Goal: Transaction & Acquisition: Purchase product/service

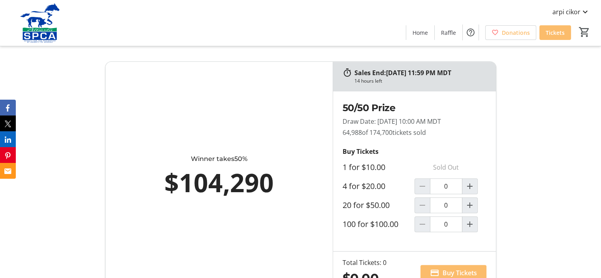
scroll to position [421, 0]
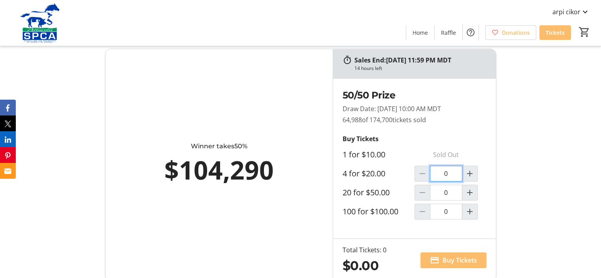
click at [451, 175] on input "0" at bounding box center [446, 174] width 32 height 16
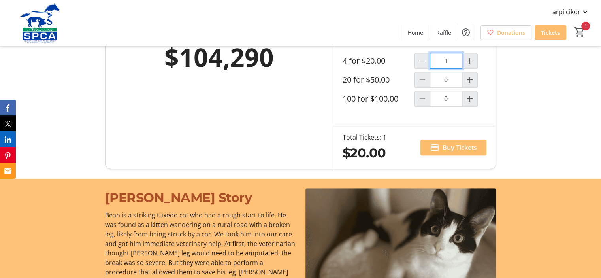
scroll to position [538, 0]
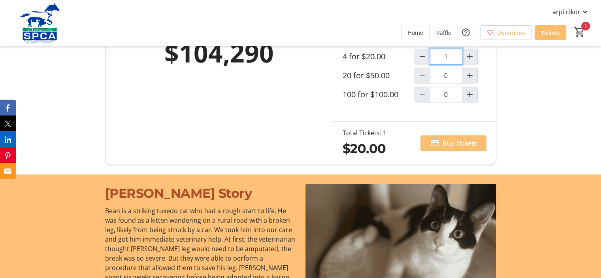
type input "1"
click at [443, 139] on span "Buy Tickets" at bounding box center [460, 142] width 34 height 9
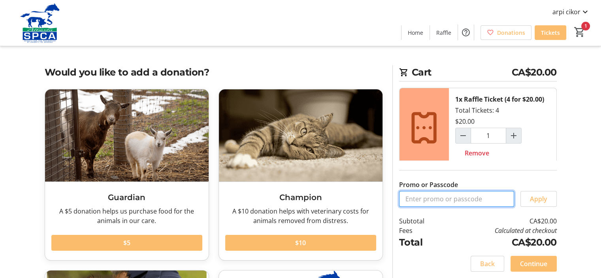
click at [432, 200] on input "Promo or Passcode" at bounding box center [456, 199] width 115 height 16
type input "04623"
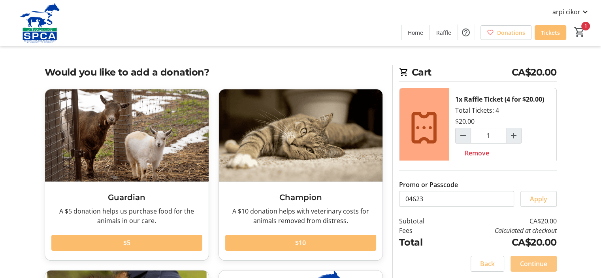
click at [531, 263] on span "Continue" at bounding box center [533, 263] width 27 height 9
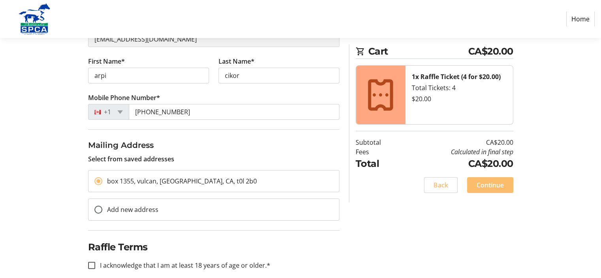
scroll to position [125, 0]
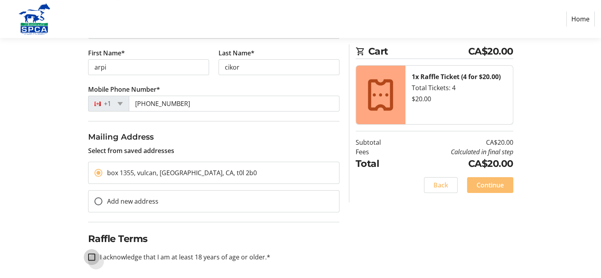
click at [91, 256] on input "I acknowledge that I am at least 18 years of age or older.*" at bounding box center [91, 256] width 7 height 7
checkbox input "true"
click at [486, 184] on span "Continue" at bounding box center [490, 184] width 27 height 9
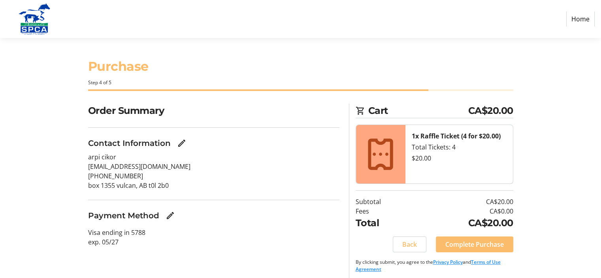
scroll to position [4, 0]
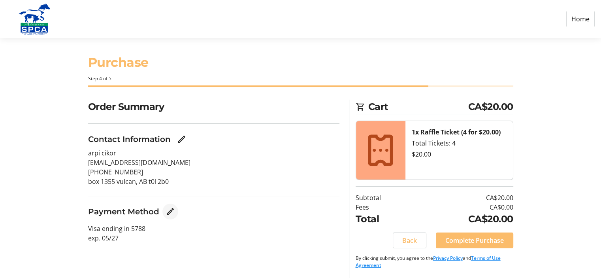
click at [171, 211] on mat-icon "Edit Payment Method" at bounding box center [170, 211] width 9 height 9
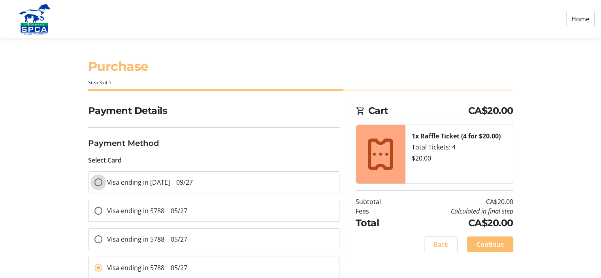
click at [98, 181] on input "Visa ending in [DATE] 09/27" at bounding box center [98, 182] width 8 height 8
radio input "true"
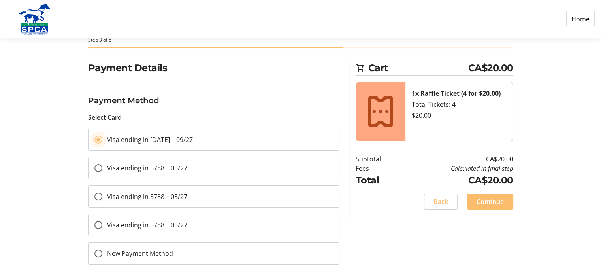
scroll to position [44, 0]
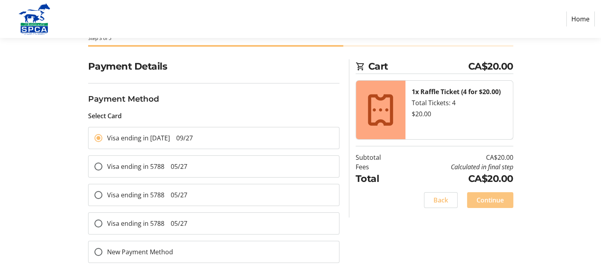
click at [485, 197] on span "Continue" at bounding box center [490, 199] width 27 height 9
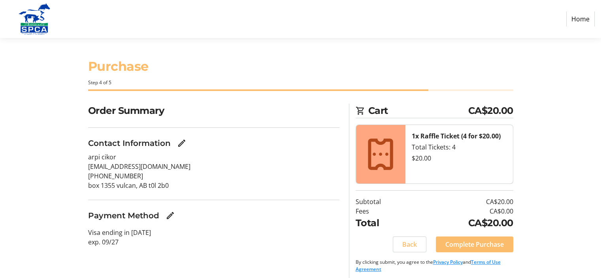
scroll to position [4, 0]
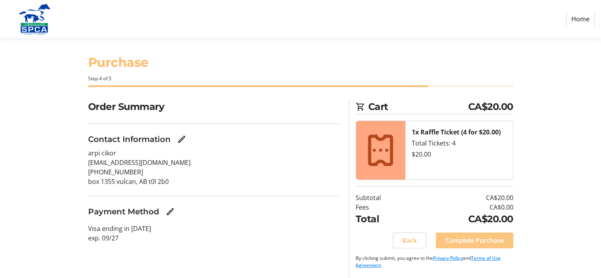
click at [470, 241] on span "Complete Purchase" at bounding box center [474, 240] width 58 height 9
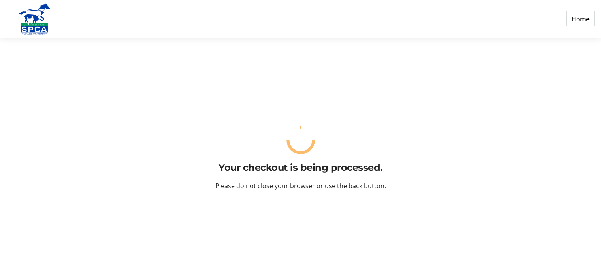
scroll to position [0, 0]
